Goal: Check status: Check status

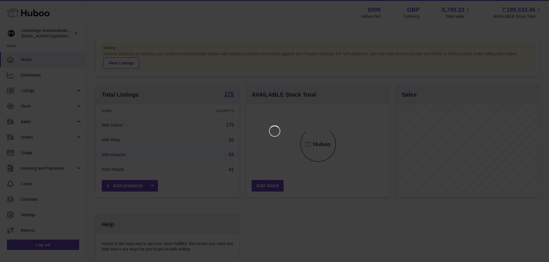
scroll to position [90, 145]
click at [540, 6] on icon "Close" at bounding box center [538, 5] width 7 height 7
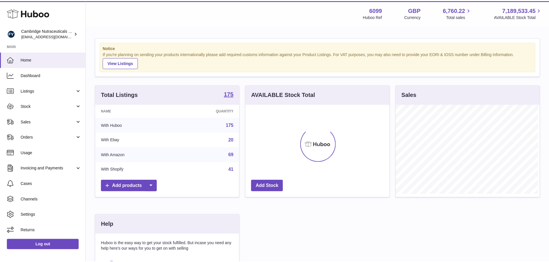
scroll to position [287950, 287896]
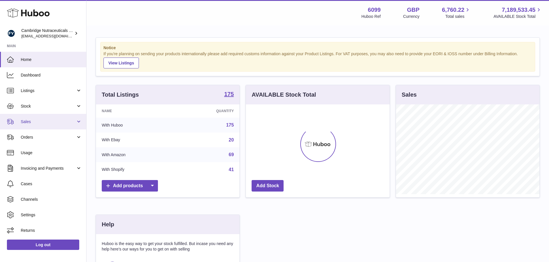
click at [48, 123] on span "Sales" at bounding box center [48, 121] width 55 height 5
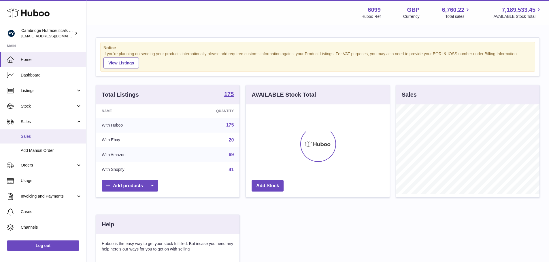
click at [32, 136] on span "Sales" at bounding box center [51, 136] width 61 height 5
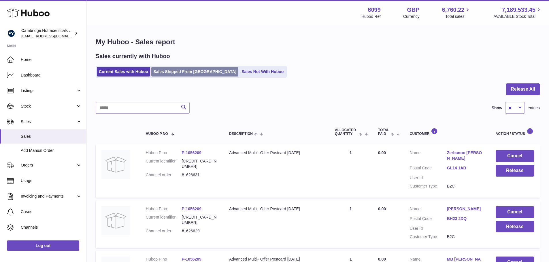
click at [192, 70] on link "Sales Shipped From [GEOGRAPHIC_DATA]" at bounding box center [194, 72] width 87 height 10
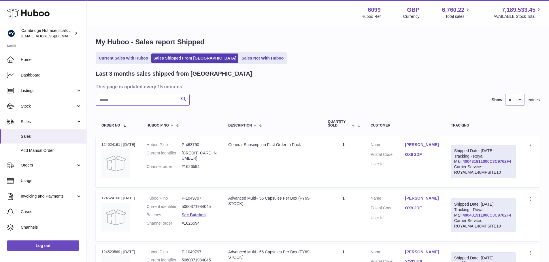
click at [140, 97] on input "text" at bounding box center [143, 100] width 94 height 12
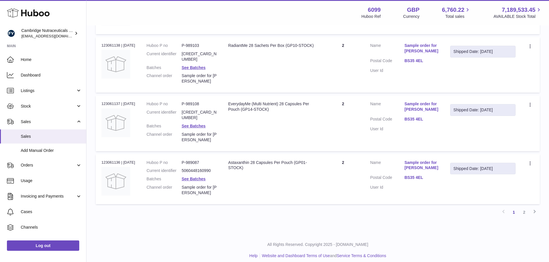
scroll to position [490, 0]
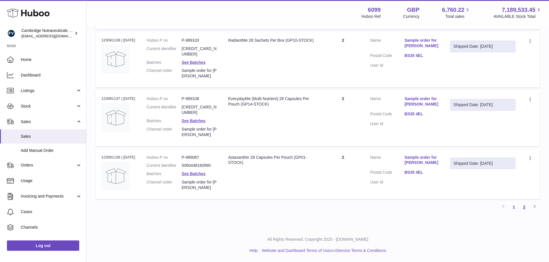
click at [524, 213] on link "2" at bounding box center [524, 207] width 10 height 10
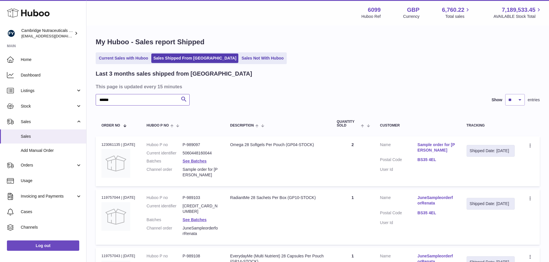
click at [124, 100] on input "******" at bounding box center [143, 100] width 94 height 12
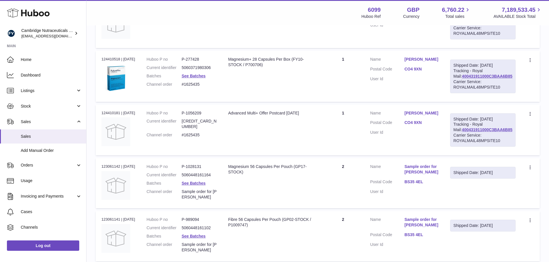
scroll to position [173, 0]
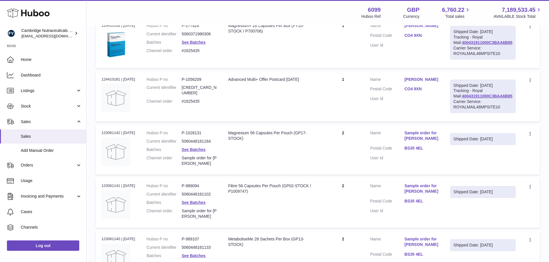
type input "******"
click at [108, 136] on div "Order no 123061142 | 18th Aug" at bounding box center [118, 132] width 34 height 5
click at [110, 136] on div "Order no 123061142 | 18th Aug" at bounding box center [118, 132] width 34 height 5
click at [111, 136] on div "Order no 123061142 | 18th Aug" at bounding box center [118, 132] width 34 height 5
